Goal: Information Seeking & Learning: Learn about a topic

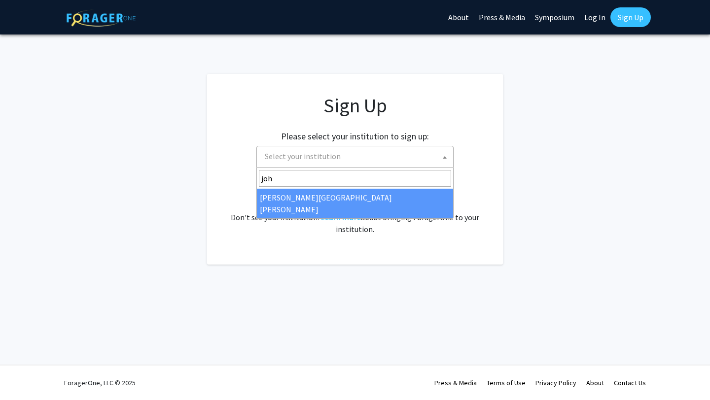
type input "[PERSON_NAME]"
select select "1"
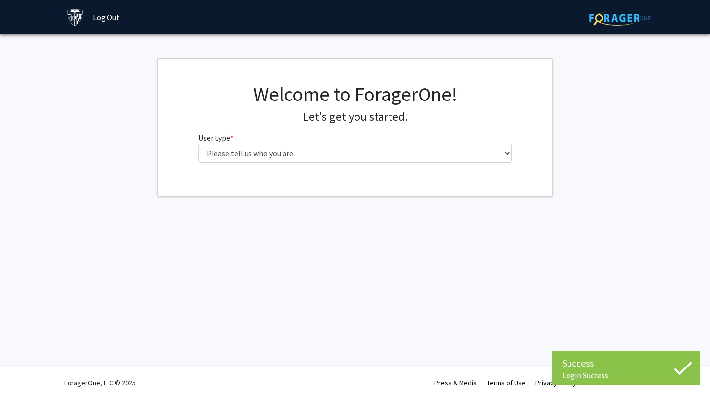
select select "1: undergrad"
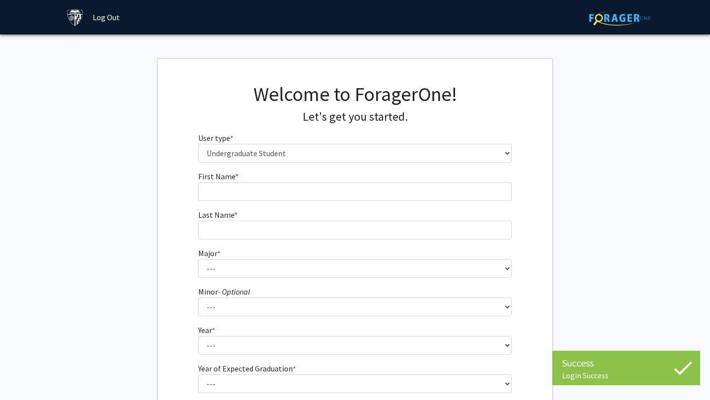
click at [357, 157] on select "Please tell us who you are Undergraduate Student Master's Student Doctoral Cand…" at bounding box center [355, 153] width 314 height 19
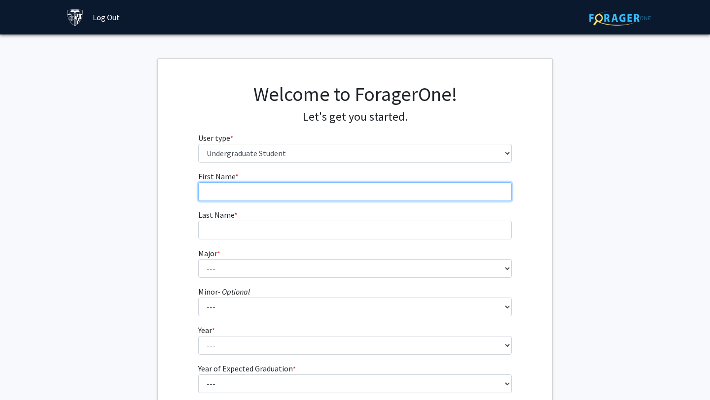
click at [251, 196] on input "First Name * required" at bounding box center [355, 191] width 314 height 19
type input "Lauren"
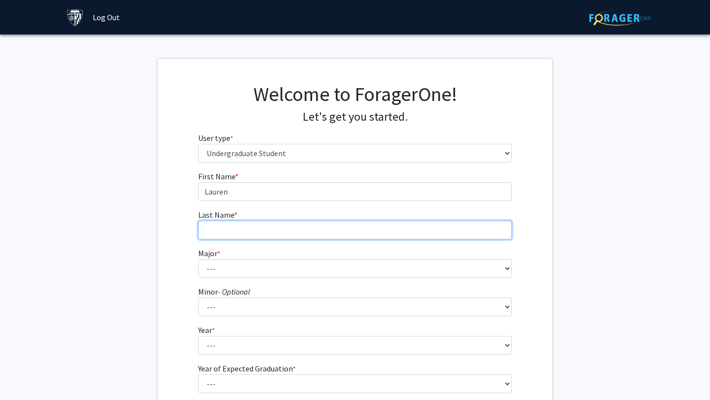
type input "[PERSON_NAME]"
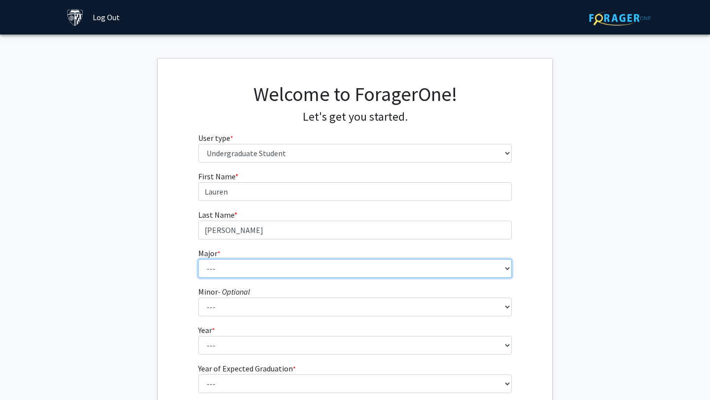
click at [259, 274] on select "--- Africana Studies Anthropology Applied Mathematics & Statistics Archaeology …" at bounding box center [355, 268] width 314 height 19
select select "55: 68"
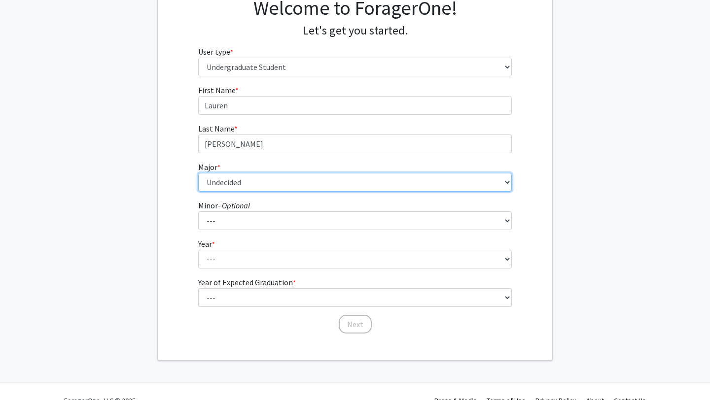
scroll to position [104, 0]
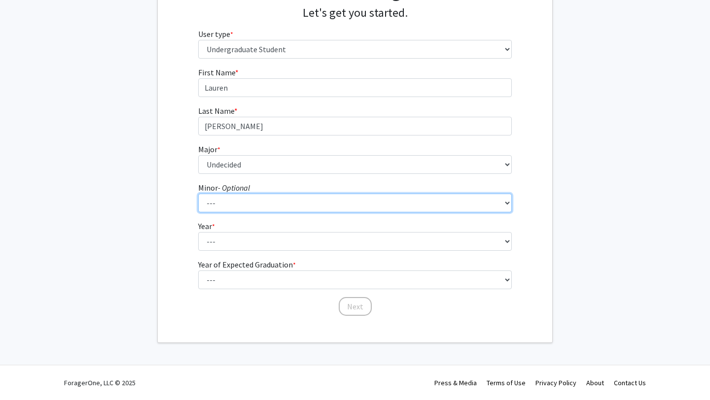
click at [271, 199] on select "--- Accounting and Financial Management Africana Studies Anthropology Applied M…" at bounding box center [355, 203] width 314 height 19
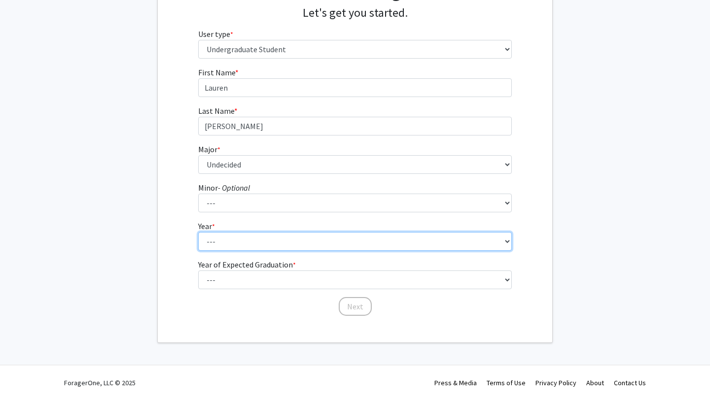
click at [237, 243] on select "--- First-year Sophomore Junior Senior Postbaccalaureate Certificate" at bounding box center [355, 241] width 314 height 19
select select "5: postbaccalaureate_certificate"
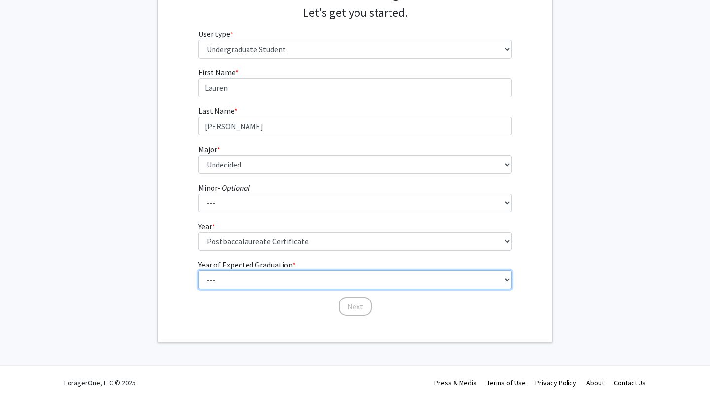
click at [242, 279] on select "--- 2025 2026 2027 2028 2029 2030 2031 2032 2033 2034" at bounding box center [355, 280] width 314 height 19
select select "1: 2025"
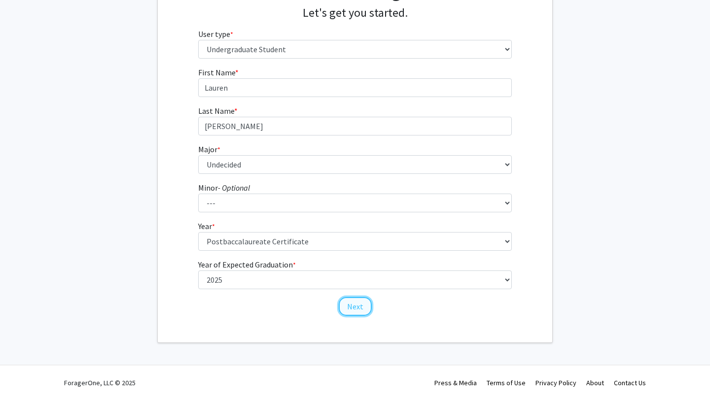
click at [359, 308] on button "Next" at bounding box center [355, 306] width 33 height 19
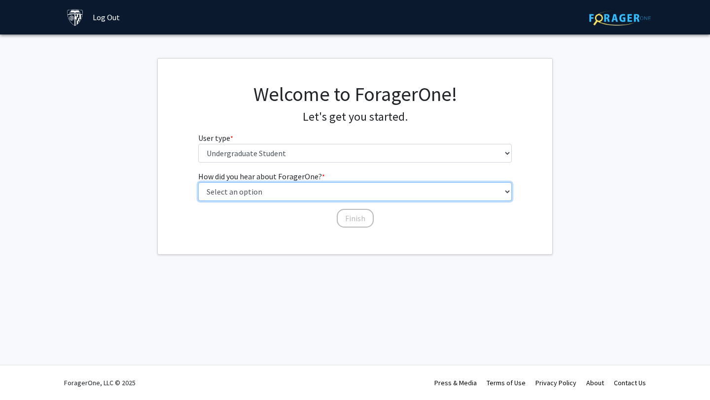
click at [337, 190] on select "Select an option Peer/student recommendation Faculty/staff recommendation Unive…" at bounding box center [355, 191] width 314 height 19
select select "3: university_website"
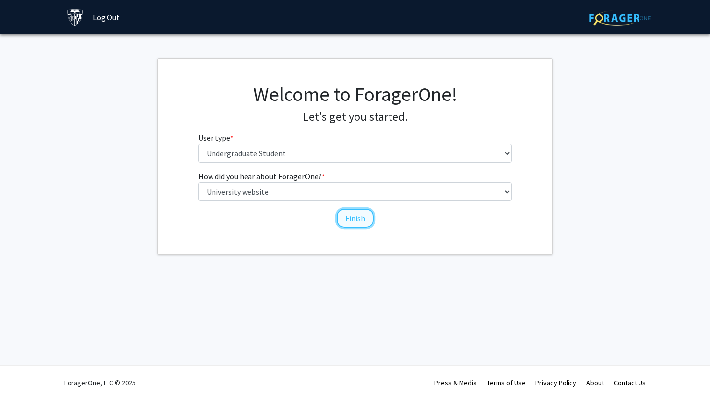
click at [346, 224] on button "Finish" at bounding box center [355, 218] width 37 height 19
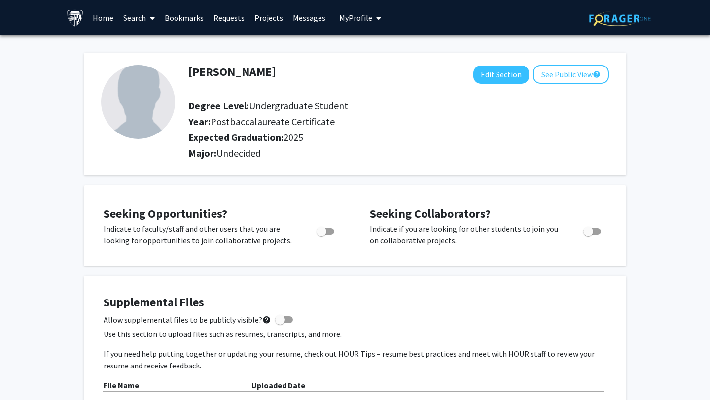
click at [147, 15] on span at bounding box center [150, 18] width 9 height 34
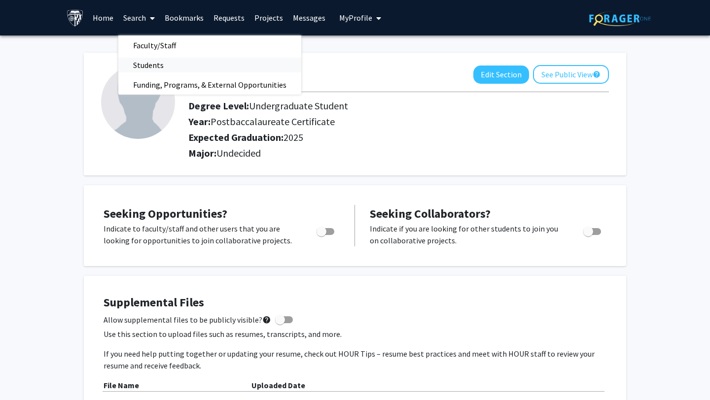
click at [155, 67] on span "Students" at bounding box center [148, 65] width 60 height 20
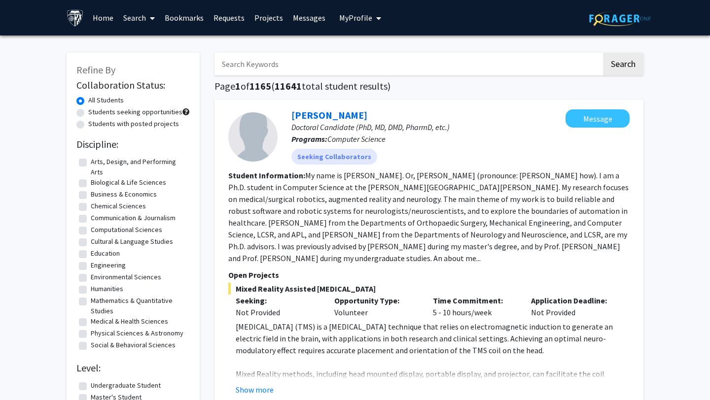
click at [295, 65] on input "Search Keywords" at bounding box center [407, 64] width 387 height 23
click at [88, 112] on label "Students seeking opportunities" at bounding box center [135, 112] width 94 height 10
click at [88, 112] on input "Students seeking opportunities" at bounding box center [91, 110] width 6 height 6
radio input "true"
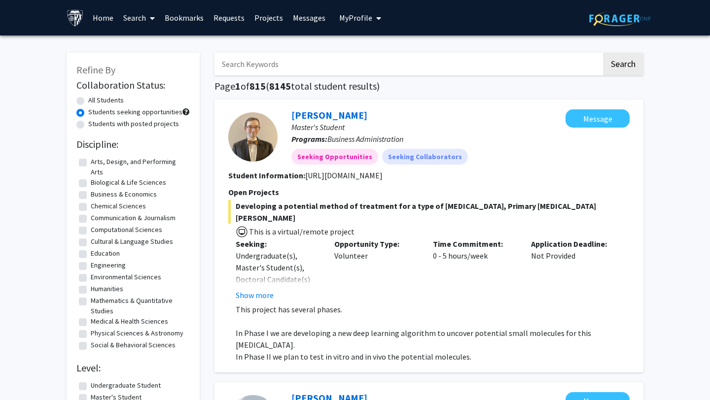
click at [91, 323] on label "Medical & Health Sciences" at bounding box center [129, 321] width 77 height 10
click at [91, 323] on input "Medical & Health Sciences" at bounding box center [94, 319] width 6 height 6
checkbox input "true"
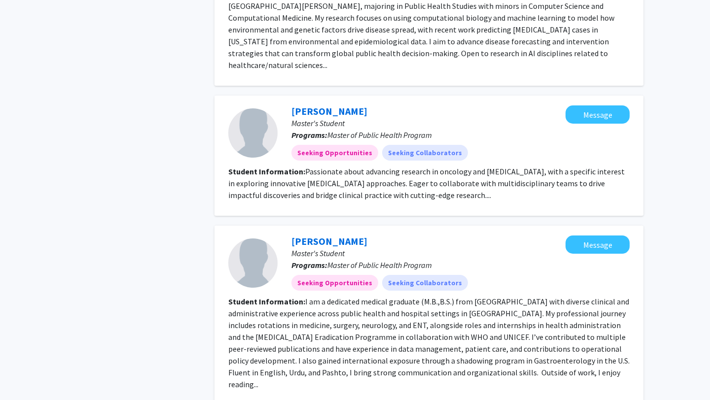
scroll to position [1478, 0]
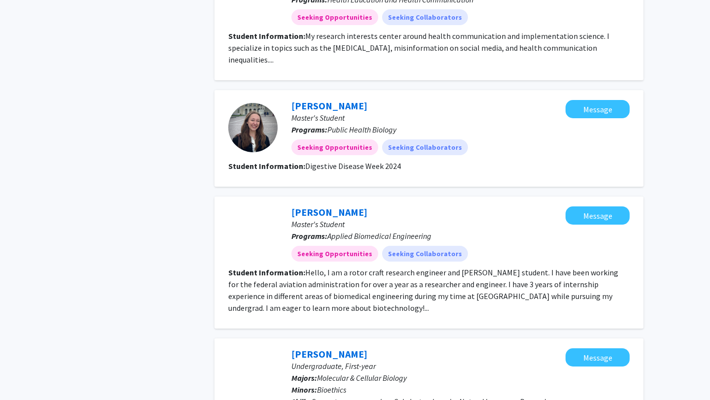
scroll to position [685, 0]
